Goal: Navigation & Orientation: Find specific page/section

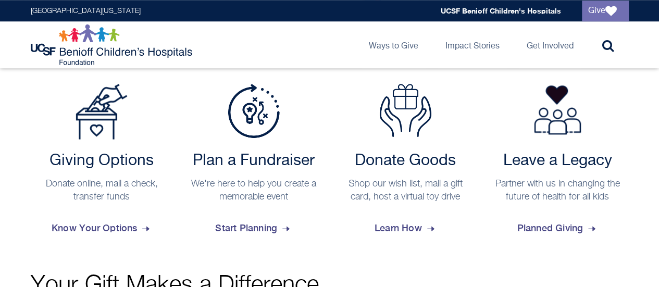
scroll to position [441, 0]
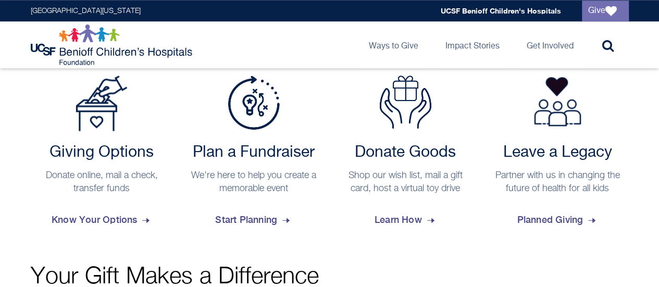
drag, startPoint x: 663, startPoint y: 47, endPoint x: 666, endPoint y: 139, distance: 91.7
click at [402, 221] on span "Learn How" at bounding box center [405, 220] width 62 height 28
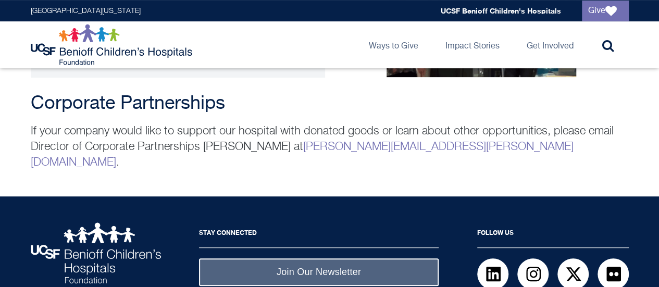
scroll to position [2181, 0]
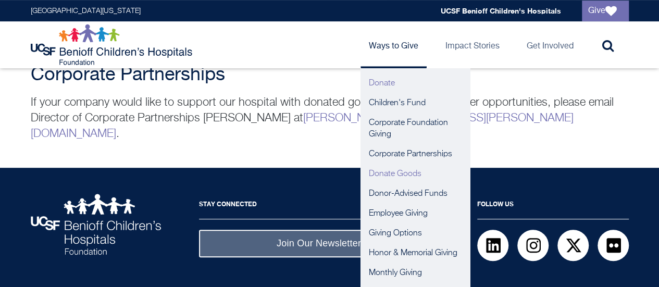
click at [386, 80] on link "Donate" at bounding box center [414, 83] width 109 height 20
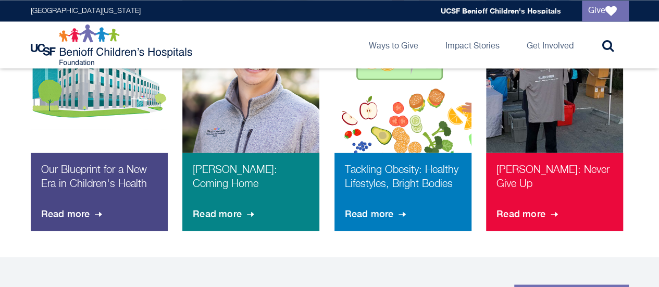
scroll to position [441, 0]
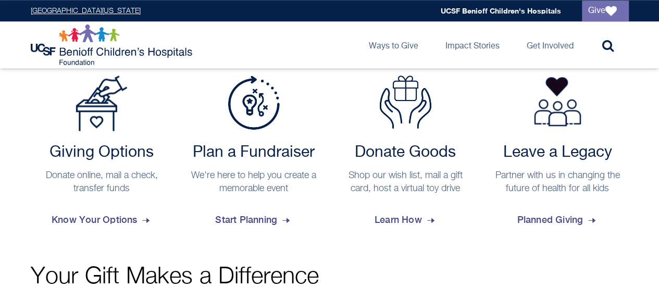
click at [84, 10] on link "[GEOGRAPHIC_DATA][US_STATE]" at bounding box center [86, 10] width 110 height 7
